Goal: Check status

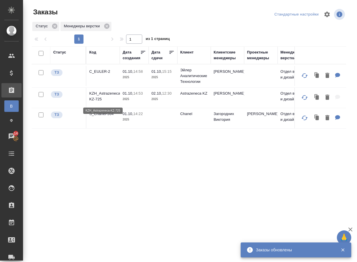
click at [102, 97] on p "KZH_Astrazeneca-KZ-725" at bounding box center [103, 97] width 28 height 12
